Goal: Information Seeking & Learning: Learn about a topic

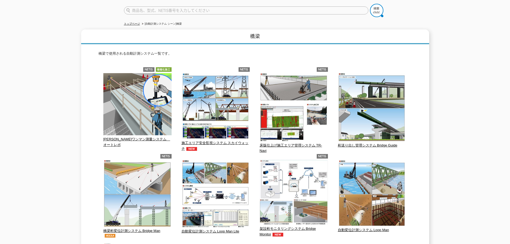
scroll to position [54, 0]
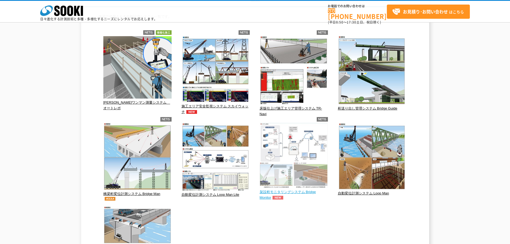
click at [306, 188] on img at bounding box center [294, 156] width 68 height 66
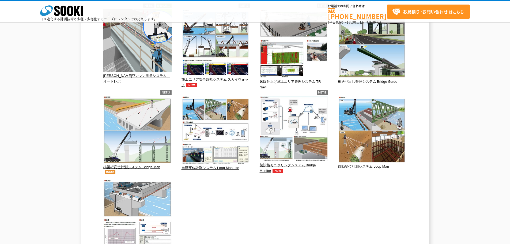
scroll to position [107, 0]
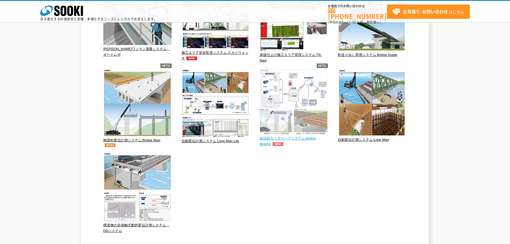
click at [298, 139] on span "架設桁モニタリングシステム Bridge Monitor" at bounding box center [288, 141] width 56 height 10
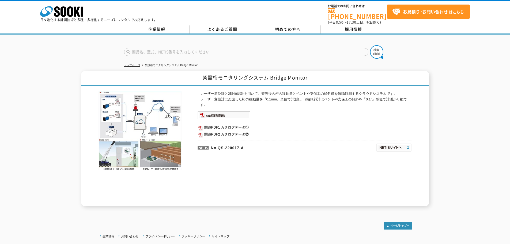
click at [120, 151] on img at bounding box center [140, 130] width 83 height 79
click at [131, 168] on div "レーザー変位計と2軸傾斜計を用いて、架設後の桁の移動量とベントや支保工の傾斜値を遠隔観測するクラウドシステムです。 レーザー変位計は架設した桁の移動量を『0.…" at bounding box center [256, 146] width 314 height 121
drag, startPoint x: 203, startPoint y: 73, endPoint x: 338, endPoint y: 74, distance: 134.8
click at [338, 74] on h1 "架設桁モニタリングシステム Bridge Monitor" at bounding box center [255, 78] width 348 height 15
copy h1 "架設桁モニタリングシステム Bridge Monitor"
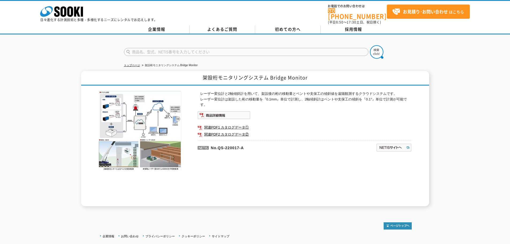
click at [358, 103] on p "レーザー変位計と2軸傾斜計を用いて、架設後の桁の移動量とベントや支保工の傾斜値を遠隔観測するクラウドシステムです。 レーザー変位計は架設した桁の移動量を『0.…" at bounding box center [306, 99] width 212 height 17
